Goal: Task Accomplishment & Management: Manage account settings

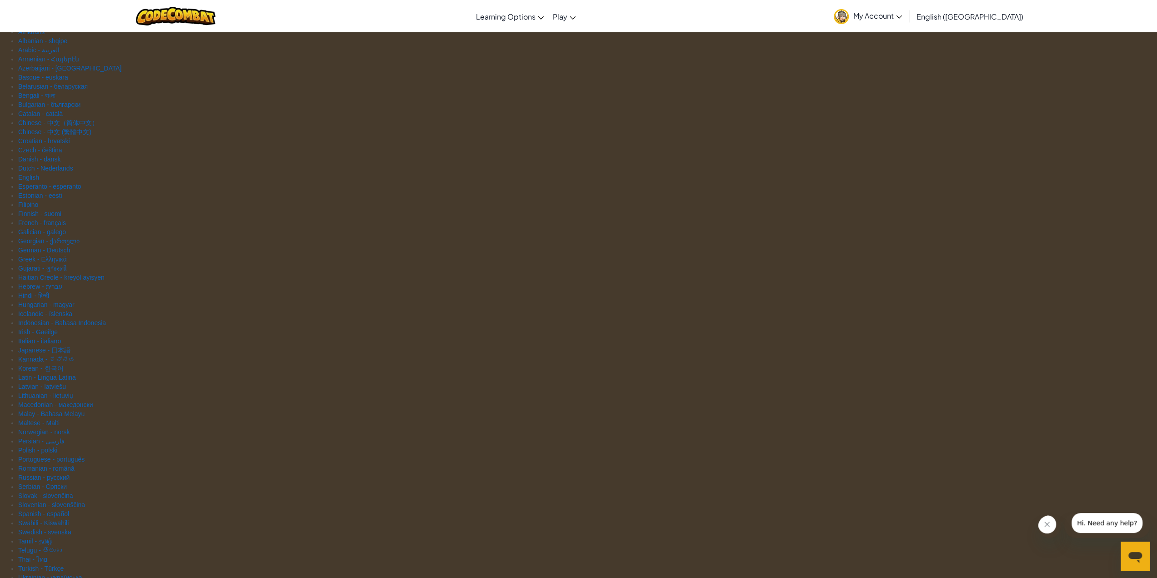
click at [907, 20] on link "My Account" at bounding box center [867, 16] width 77 height 29
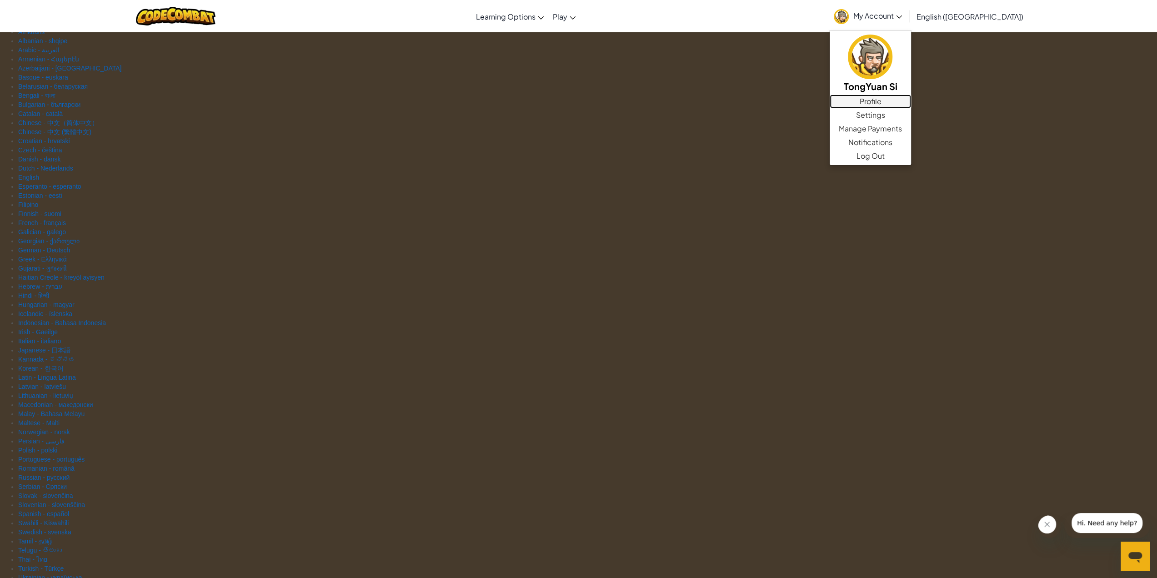
click at [911, 101] on link "Profile" at bounding box center [870, 102] width 81 height 14
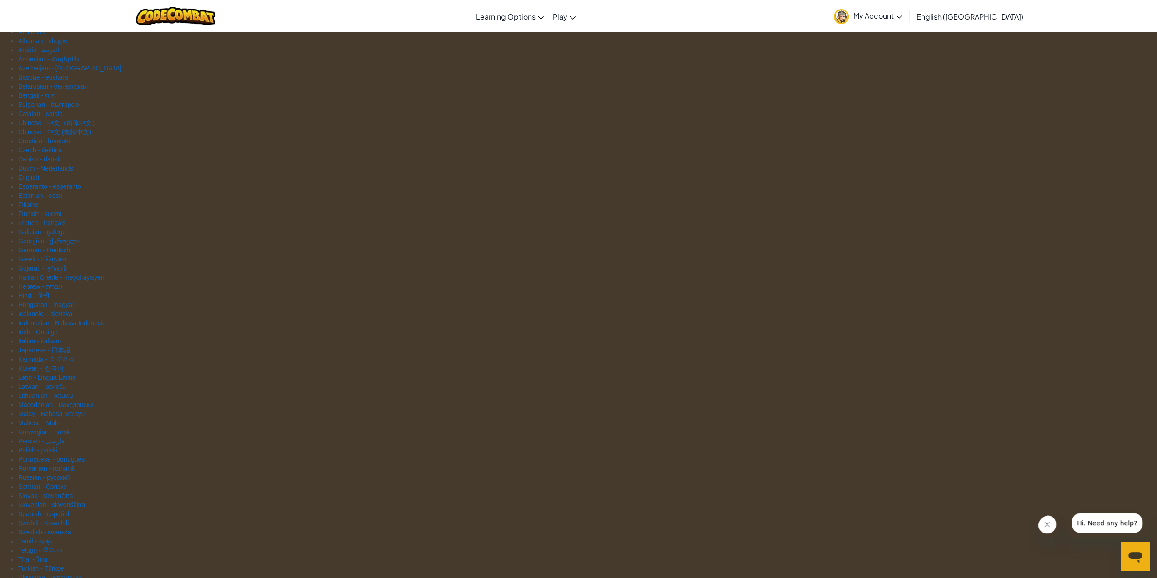
click at [902, 15] on span "My Account" at bounding box center [877, 16] width 49 height 10
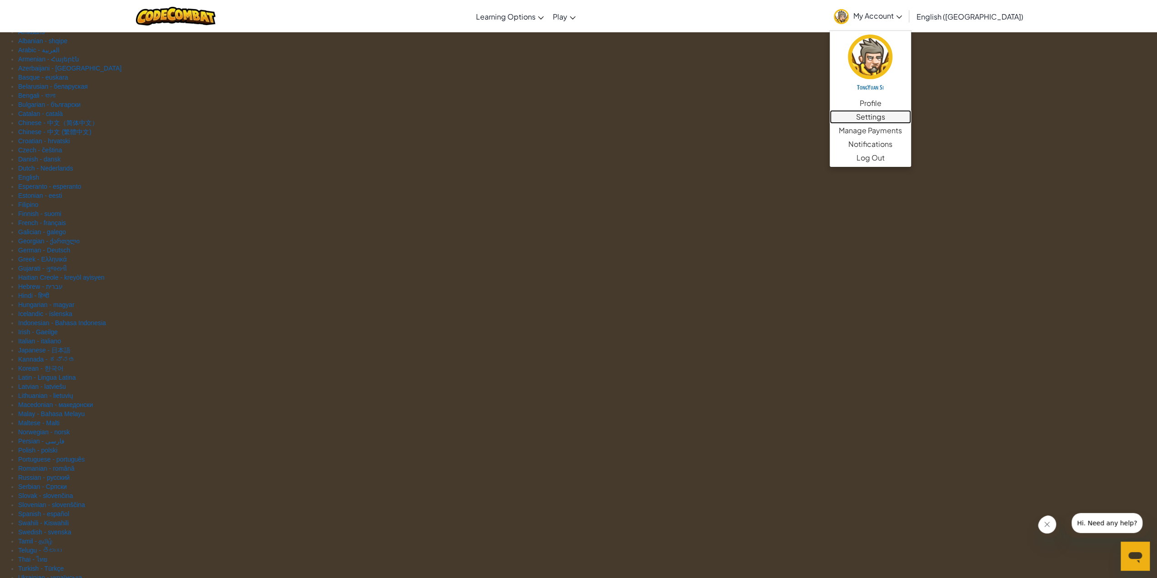
click at [911, 118] on link "Settings" at bounding box center [870, 117] width 81 height 14
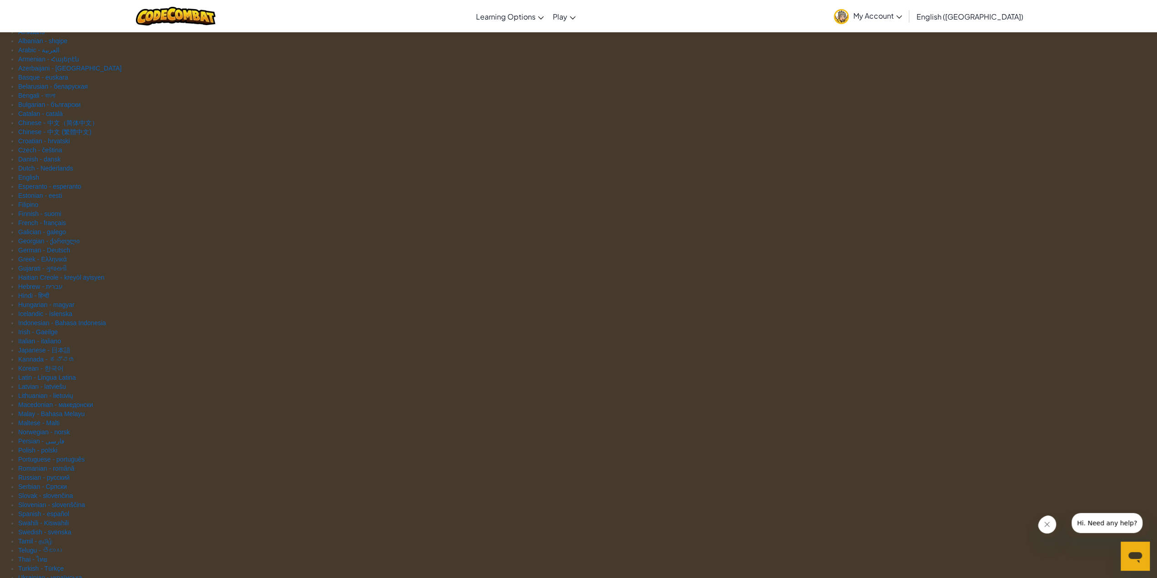
click at [902, 18] on icon at bounding box center [899, 16] width 6 height 3
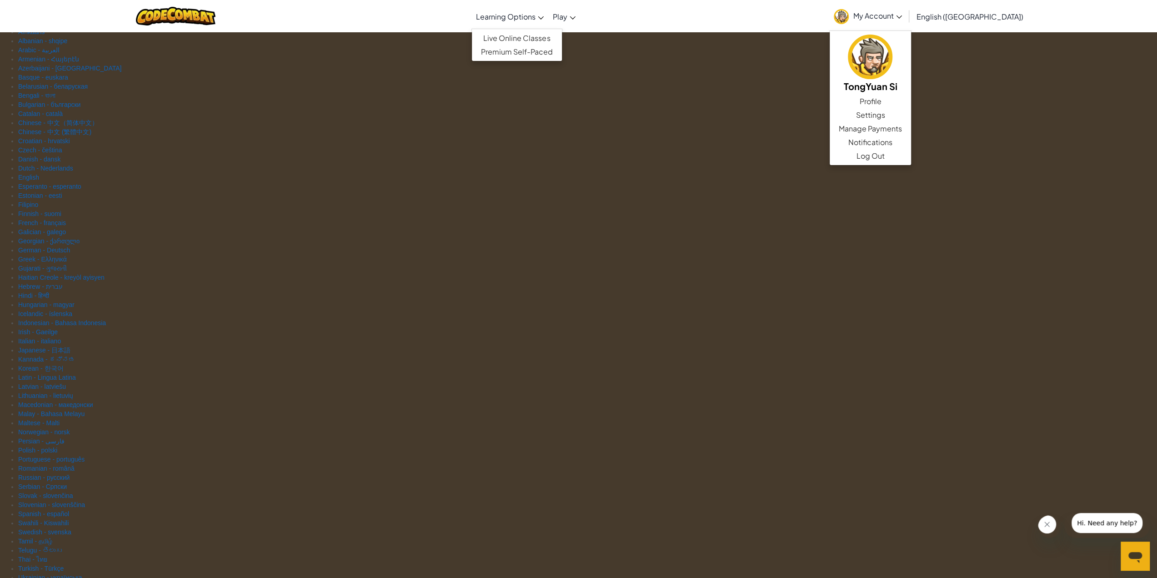
click at [544, 19] on icon at bounding box center [541, 17] width 6 height 3
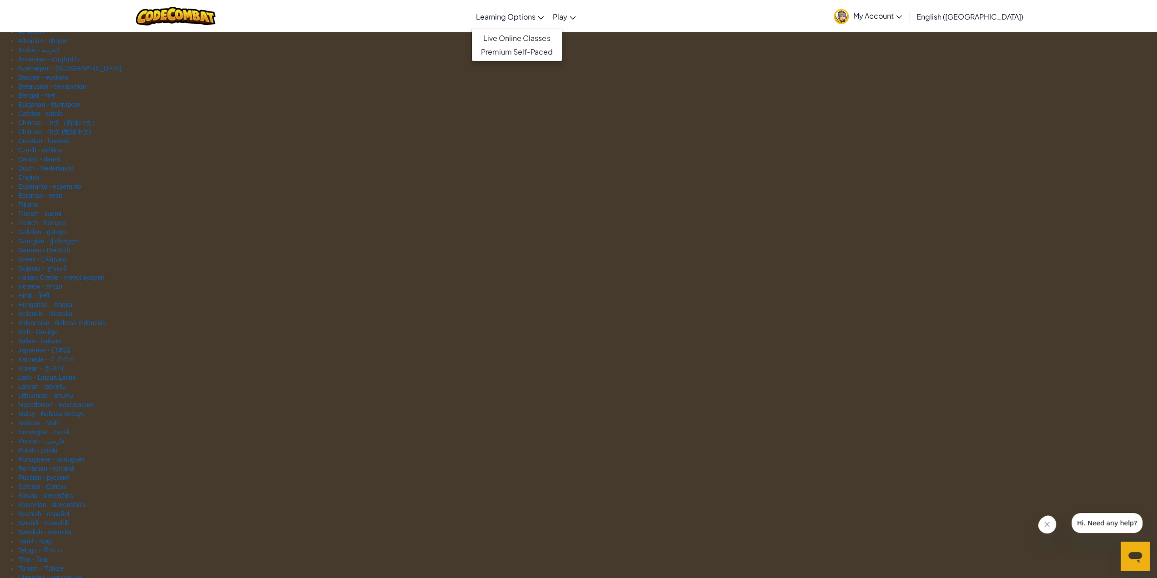
click at [562, 51] on link "Premium Self-Paced" at bounding box center [517, 52] width 90 height 14
click at [902, 19] on span "My Account" at bounding box center [877, 16] width 49 height 10
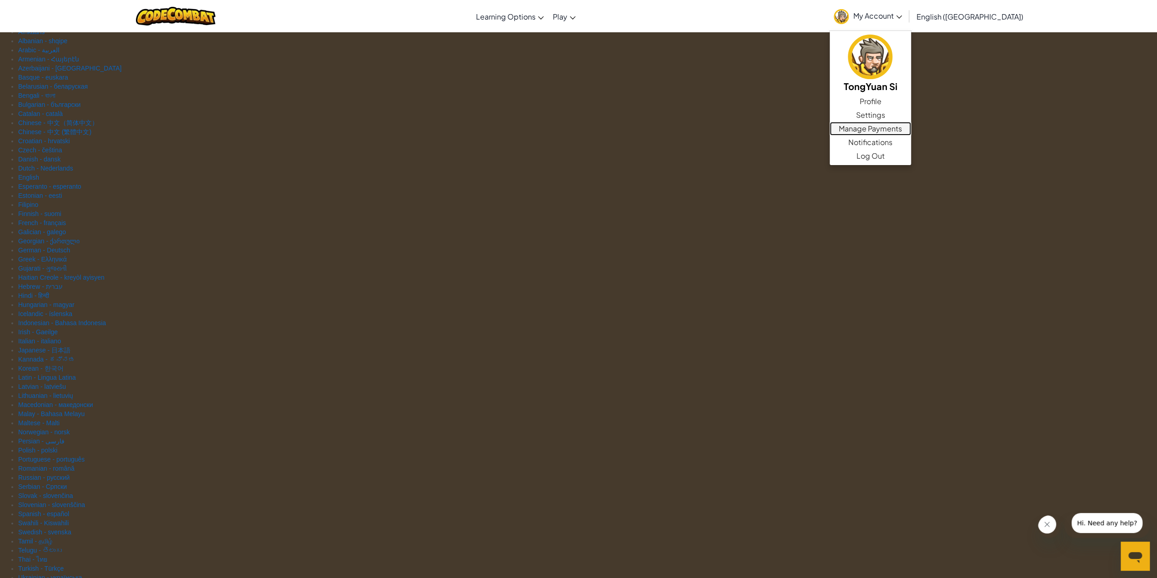
click at [911, 127] on link "Manage Payments" at bounding box center [870, 129] width 81 height 14
